Goal: Task Accomplishment & Management: Manage account settings

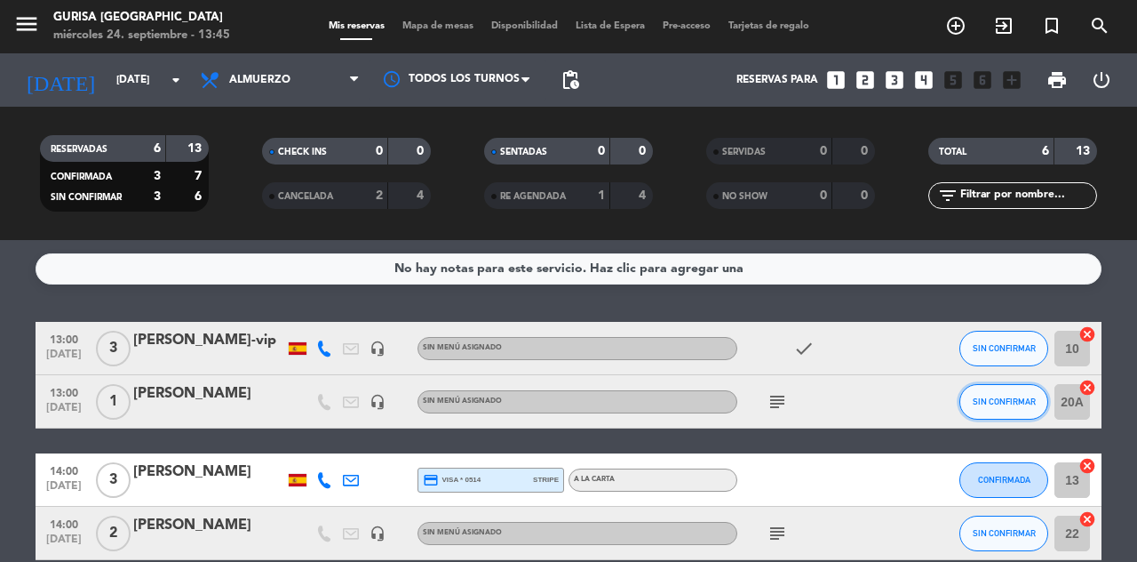
click at [1009, 395] on button "SIN CONFIRMAR" at bounding box center [1004, 402] width 89 height 36
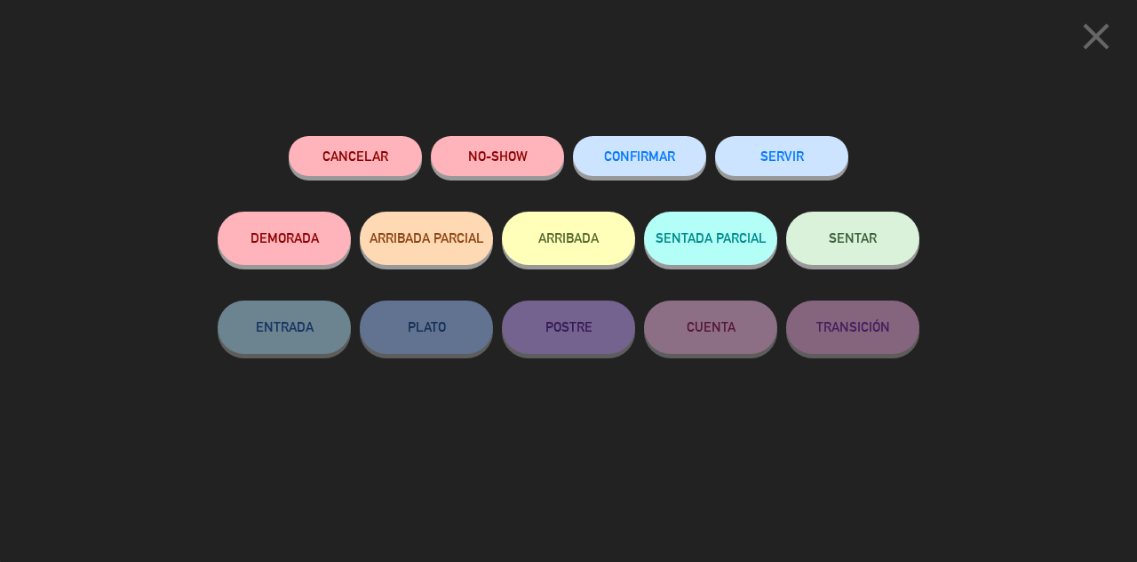
click at [898, 254] on button "SENTAR" at bounding box center [852, 237] width 133 height 53
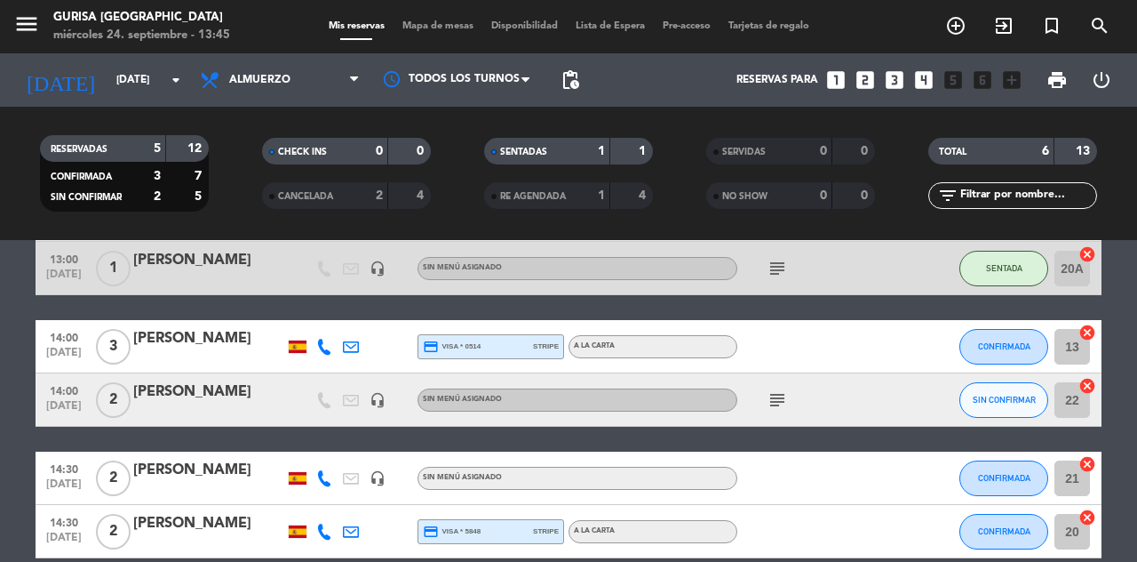
scroll to position [131, 0]
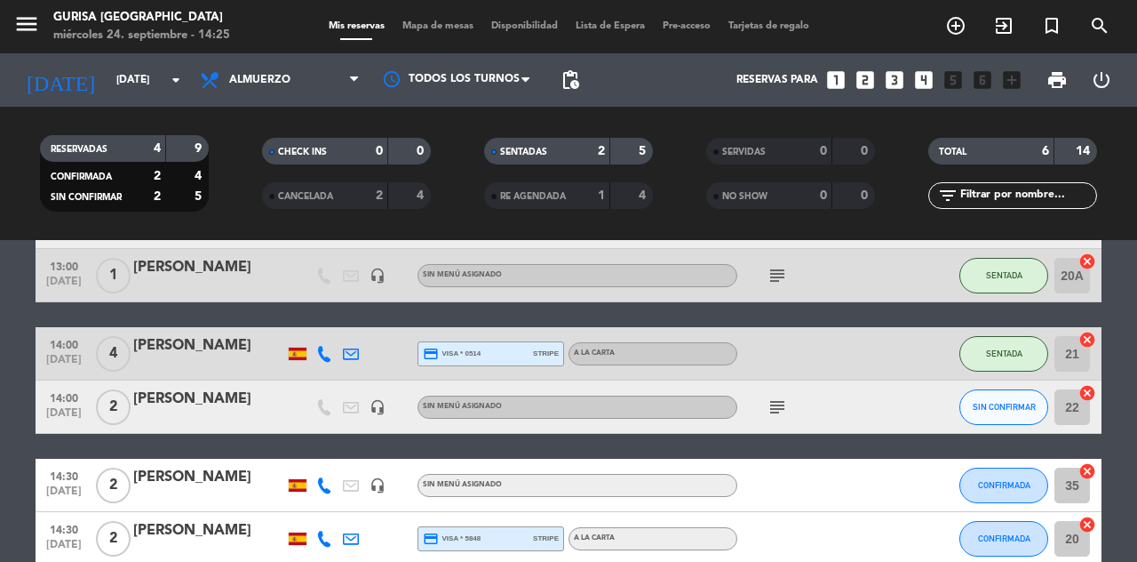
scroll to position [133, 0]
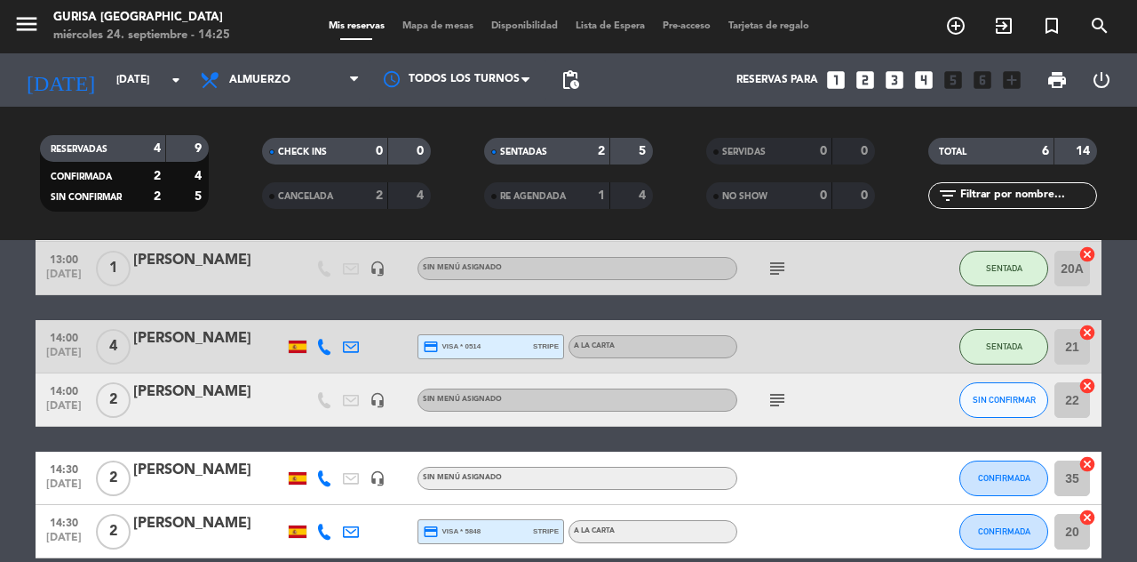
click at [847, 488] on div at bounding box center [817, 477] width 160 height 52
click at [212, 483] on div at bounding box center [208, 489] width 151 height 14
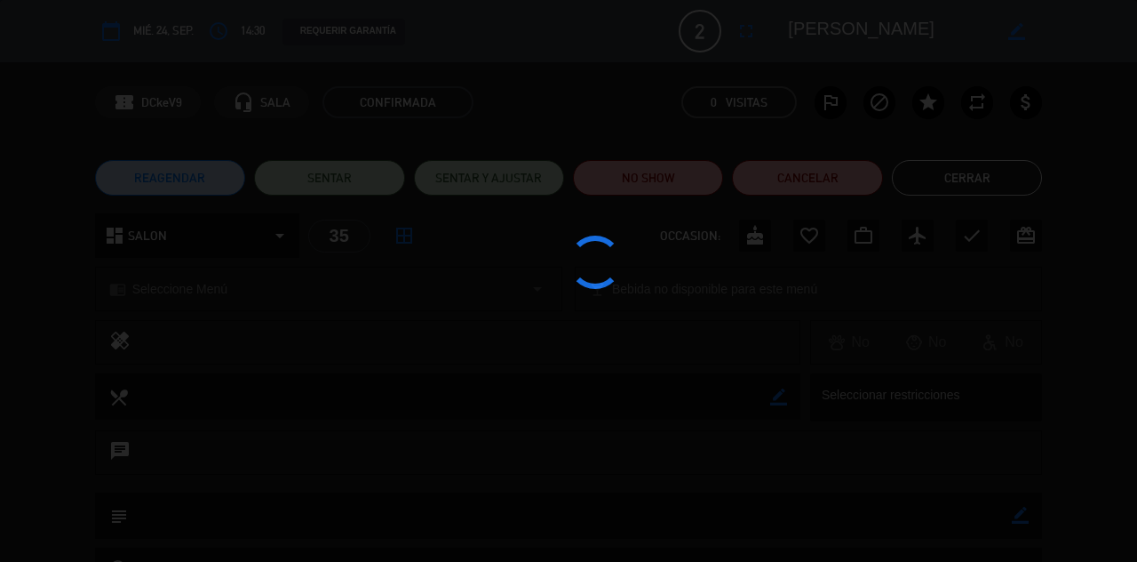
click at [156, 477] on div at bounding box center [568, 281] width 1137 height 562
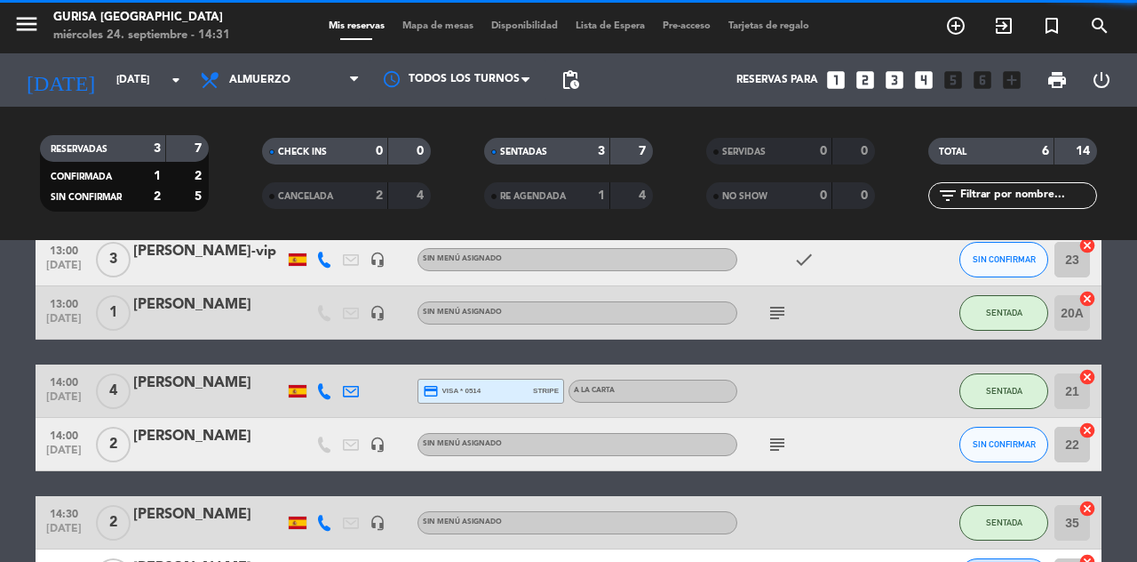
scroll to position [133, 0]
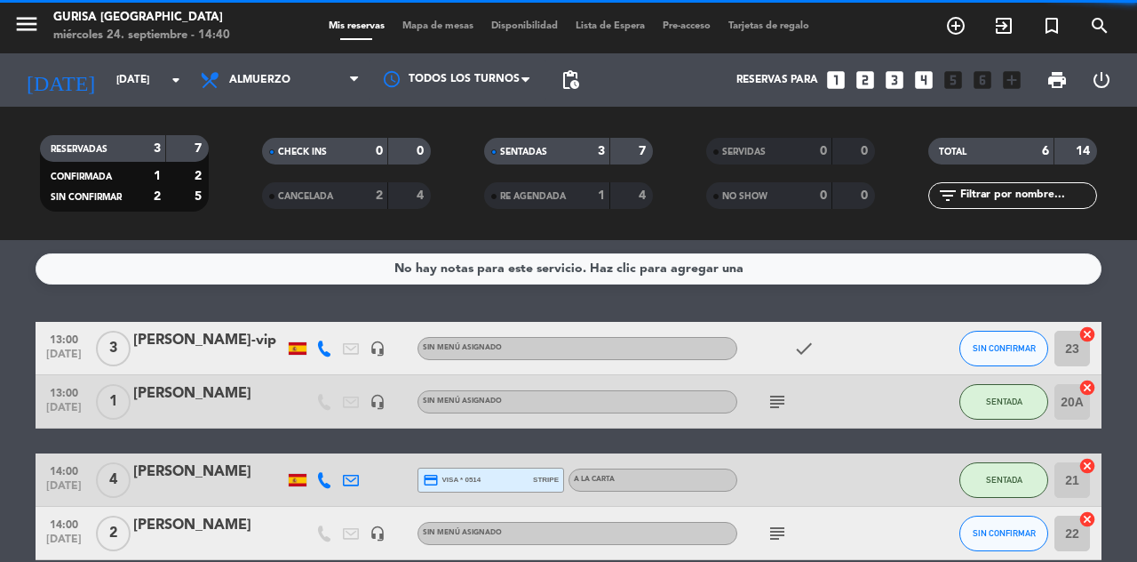
scroll to position [133, 0]
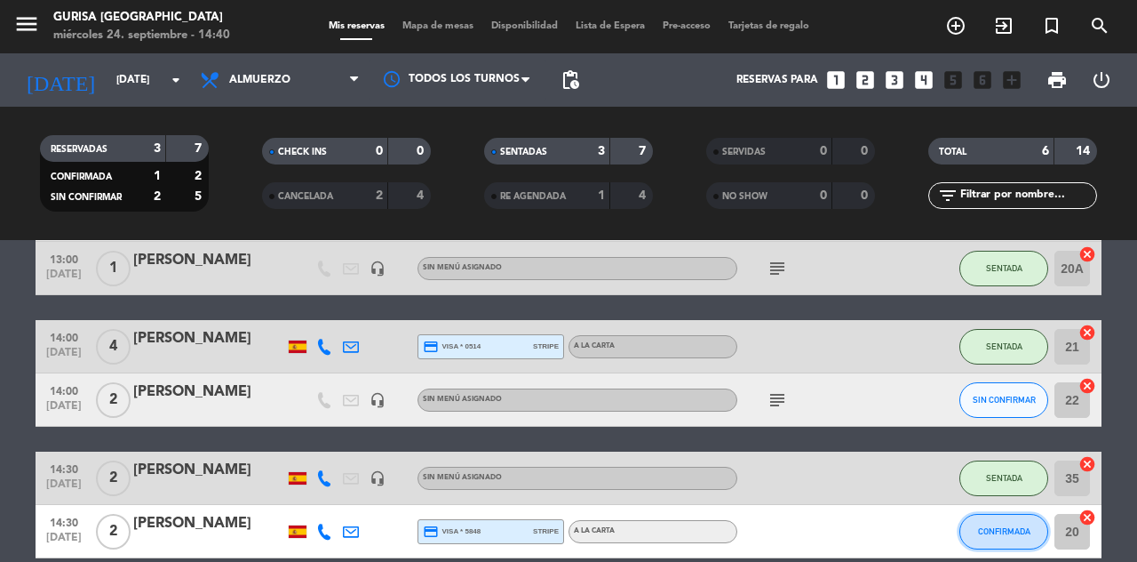
click at [993, 544] on button "CONFIRMADA" at bounding box center [1004, 532] width 89 height 36
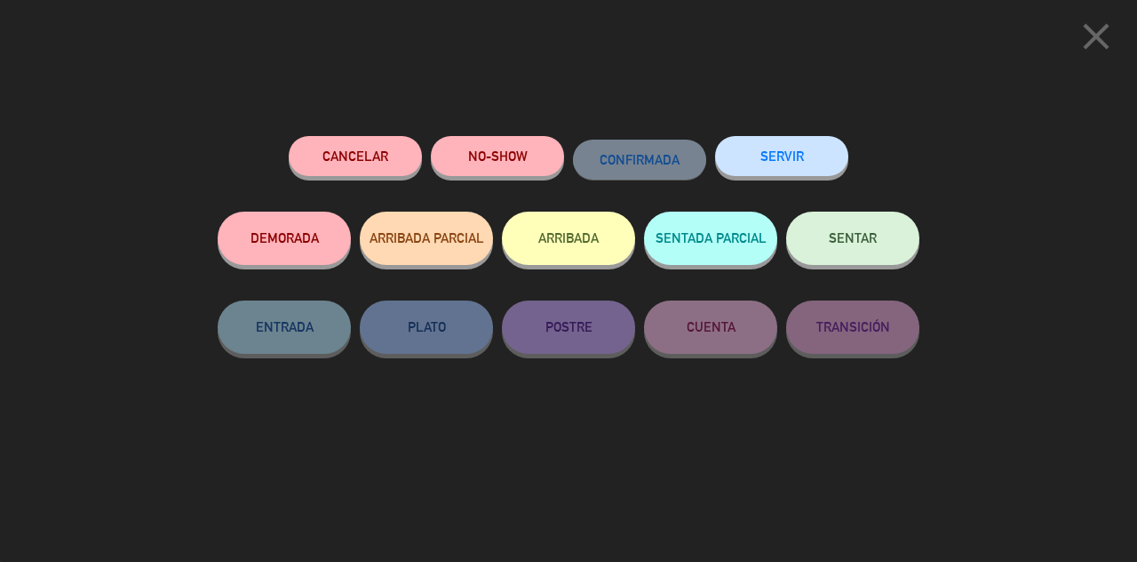
click at [875, 251] on button "SENTAR" at bounding box center [852, 237] width 133 height 53
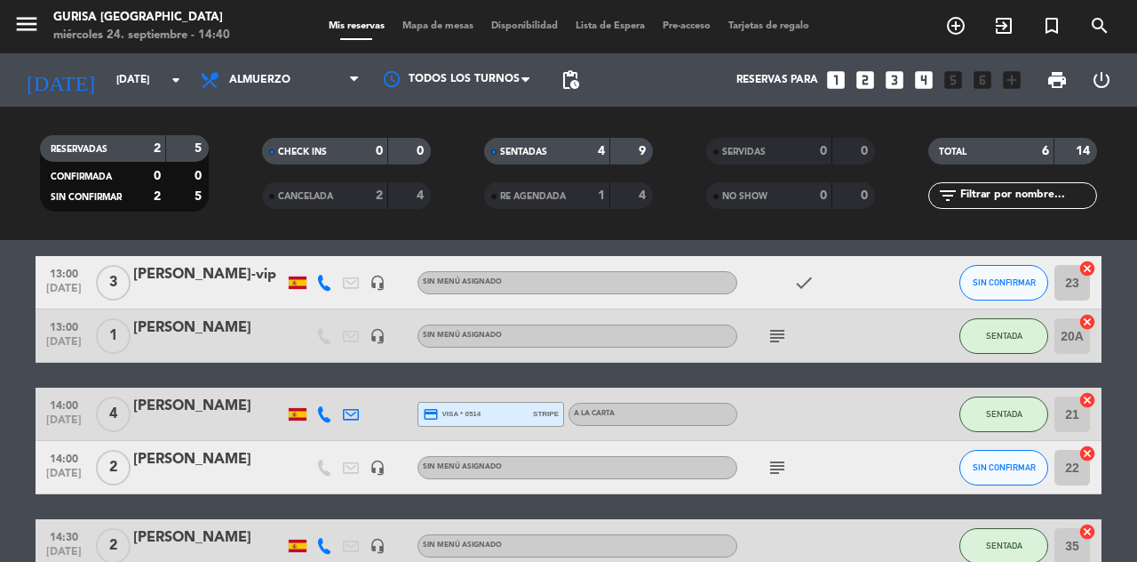
scroll to position [61, 0]
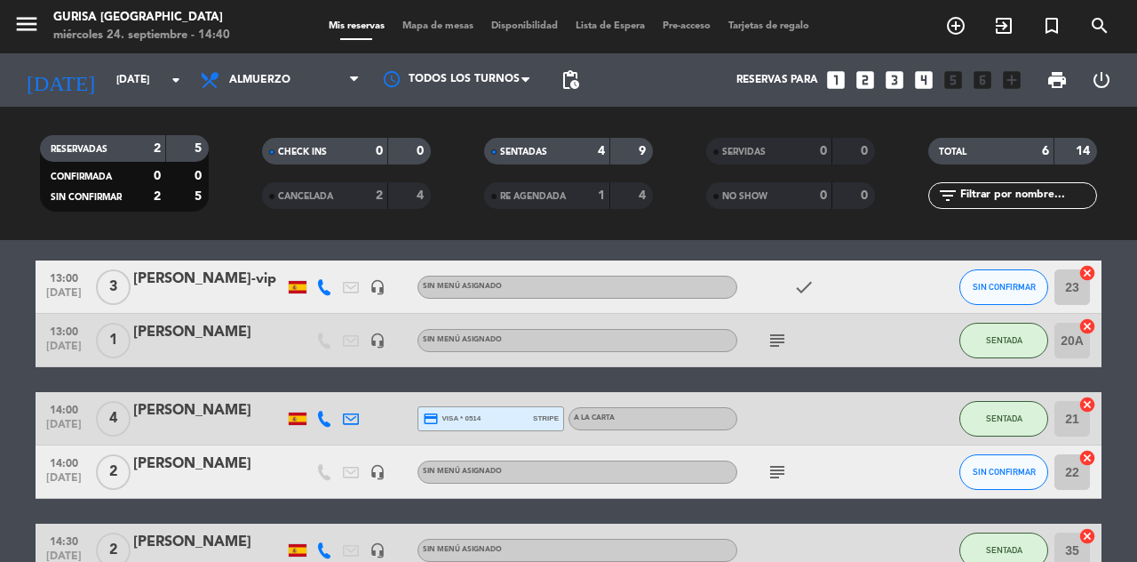
click at [786, 474] on icon "subject" at bounding box center [777, 471] width 21 height 21
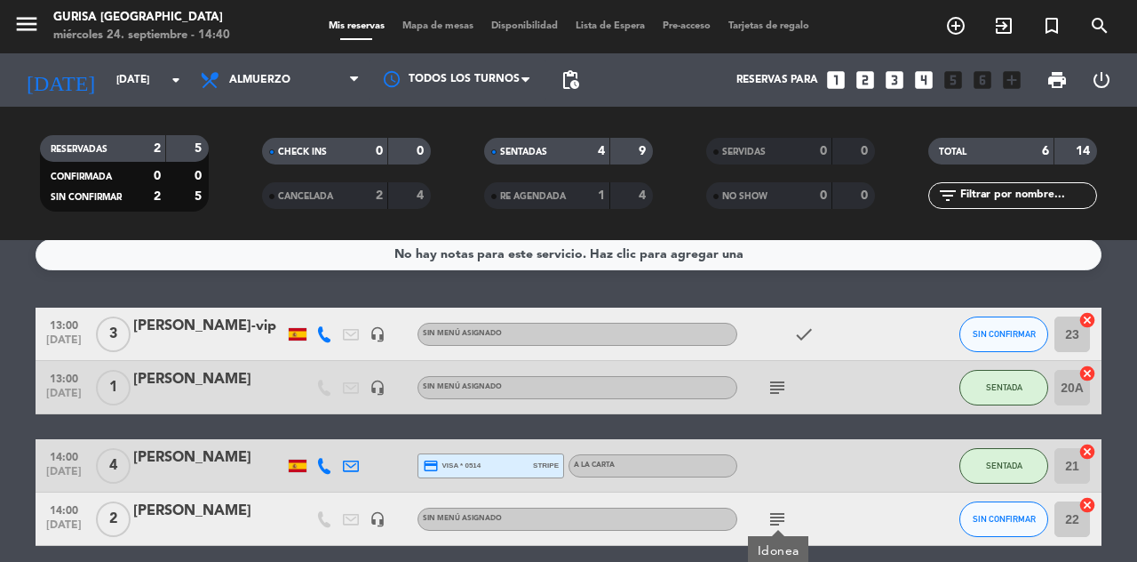
scroll to position [0, 0]
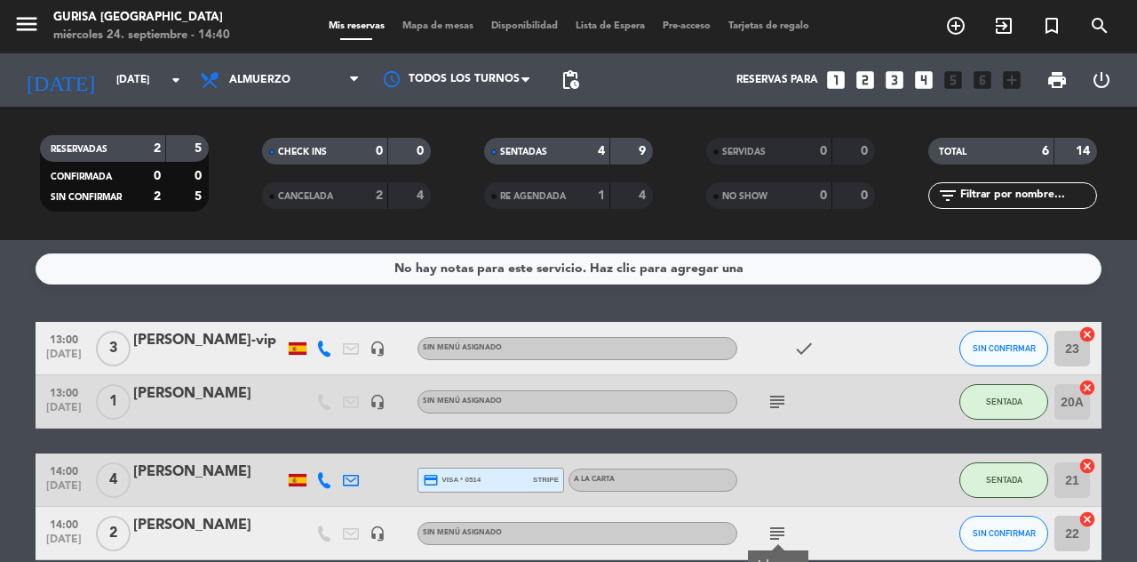
click at [317, 350] on icon at bounding box center [324, 348] width 16 height 16
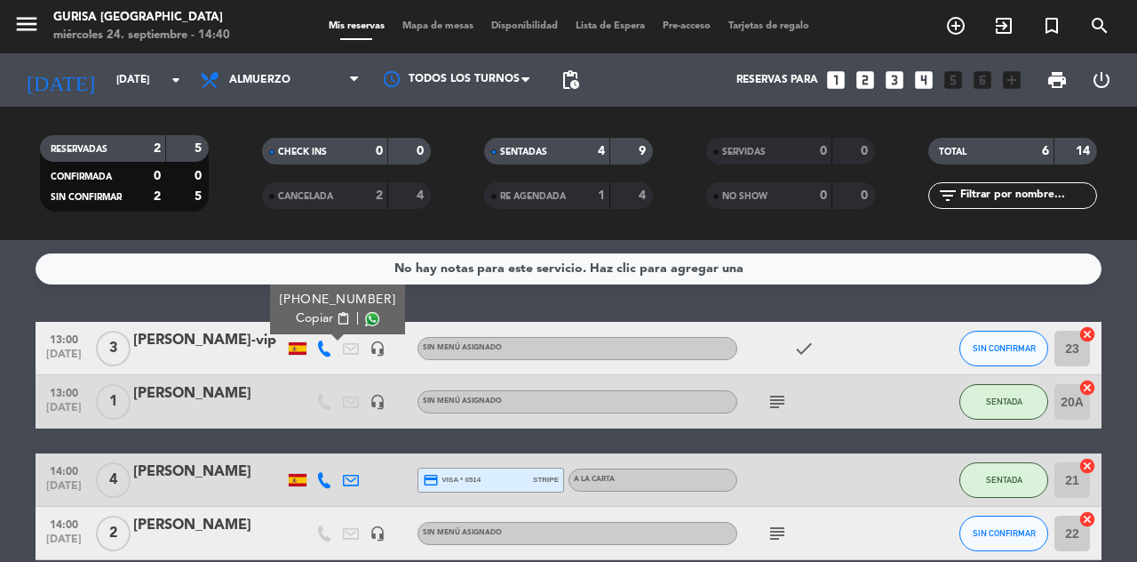
click at [365, 324] on span at bounding box center [372, 319] width 14 height 14
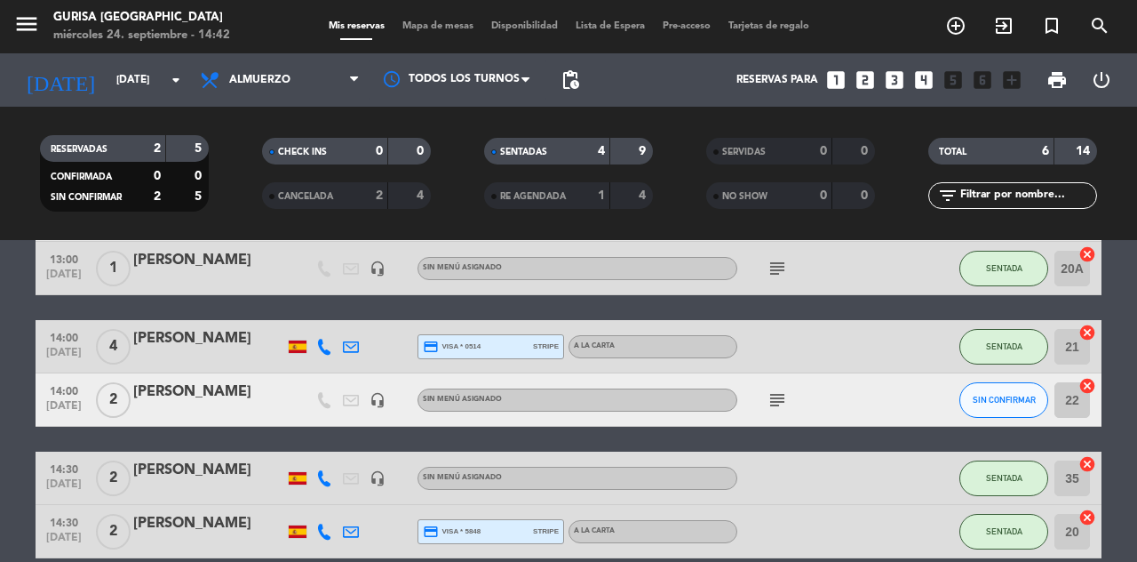
click at [779, 407] on icon "subject" at bounding box center [777, 399] width 21 height 21
